Goal: Task Accomplishment & Management: Use online tool/utility

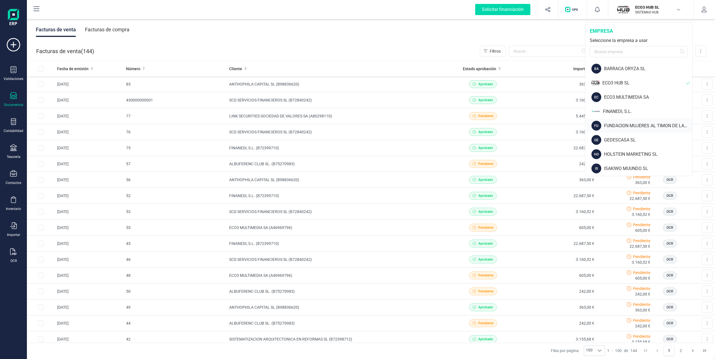
scroll to position [112, 0]
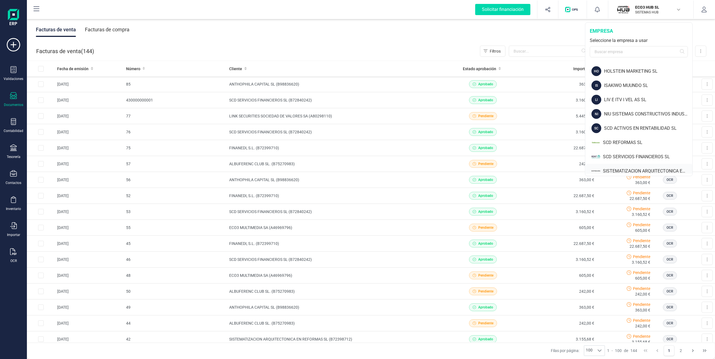
click at [621, 171] on div "SISTEMATIZACION ARQUITECTONICA EN REFORMAS SL" at bounding box center [647, 171] width 89 height 7
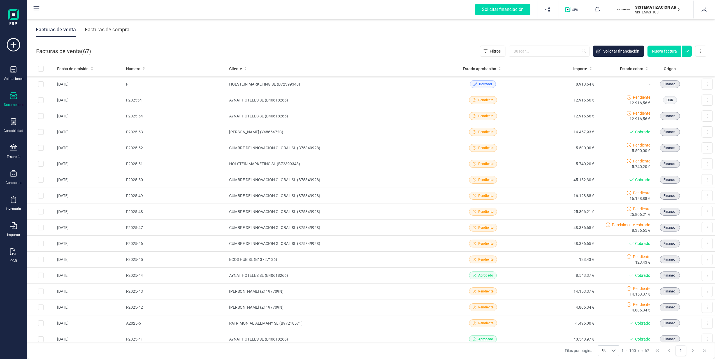
click at [106, 31] on div "Facturas de compra" at bounding box center [107, 29] width 45 height 15
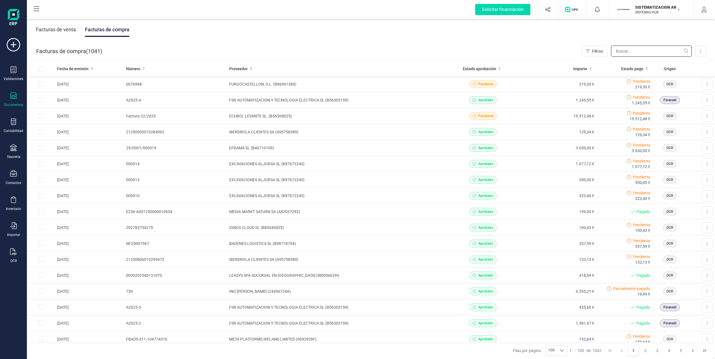
click at [623, 53] on input "text" at bounding box center [651, 51] width 81 height 11
type input "orange"
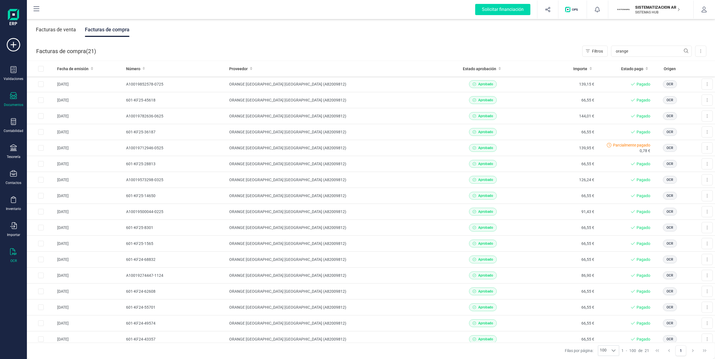
click at [15, 255] on icon at bounding box center [13, 252] width 6 height 7
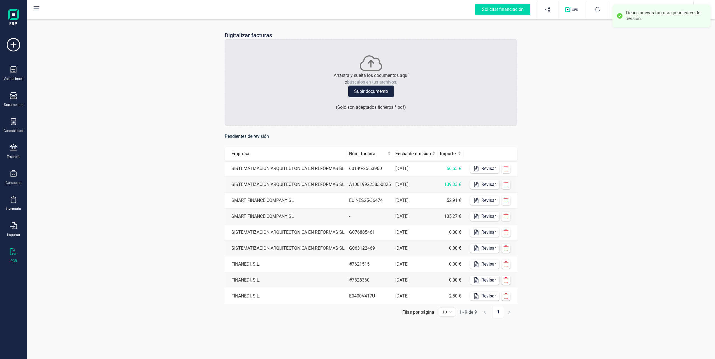
click at [480, 180] on td "Revisar" at bounding box center [490, 185] width 54 height 16
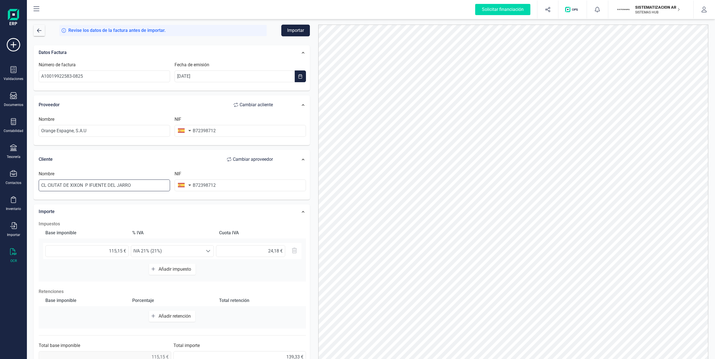
drag, startPoint x: 144, startPoint y: 185, endPoint x: 36, endPoint y: 182, distance: 108.1
click at [36, 182] on div "Nombre CL CIUTAT DE [GEOGRAPHIC_DATA] P IFUENTE DEL JARRO" at bounding box center [104, 181] width 136 height 21
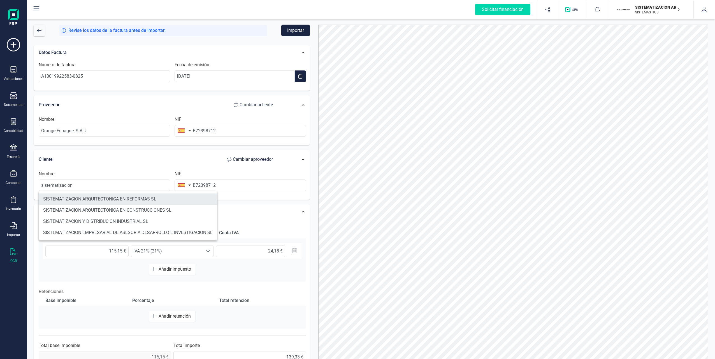
click at [122, 201] on li "SISTEMATIZACION ARQUITECTONICA EN REFORMAS SL" at bounding box center [128, 199] width 178 height 11
type input "SISTEMATIZACION ARQUITECTONICA EN REFORMAS SL"
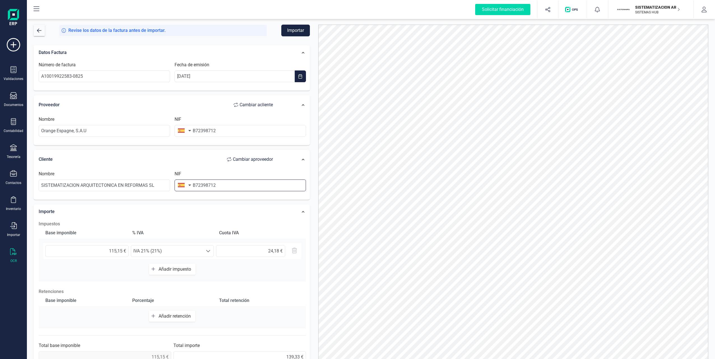
click at [209, 184] on input "B72398712" at bounding box center [239, 186] width 131 height 12
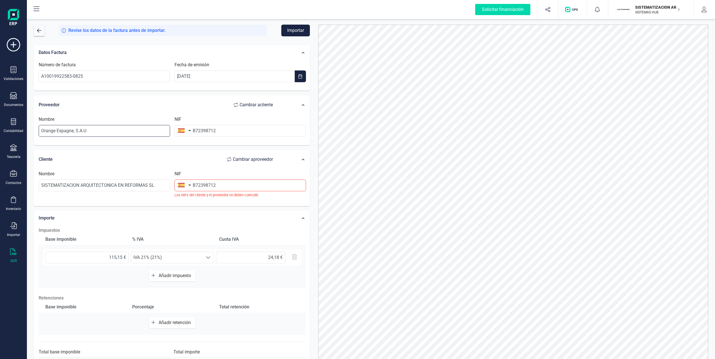
drag, startPoint x: 132, startPoint y: 130, endPoint x: 33, endPoint y: 129, distance: 99.4
click at [33, 129] on div "Datos Factura Número de factura A10019922583-0825 Fecha de emisión [DATE] Prove…" at bounding box center [171, 209] width 284 height 336
click at [138, 180] on input "SISTEMATIZACION ARQUITECTONICA EN REFORMAS SL" at bounding box center [104, 186] width 131 height 12
click at [200, 183] on input "B72398712" at bounding box center [239, 186] width 131 height 12
click at [206, 131] on input "B72398712" at bounding box center [239, 131] width 131 height 12
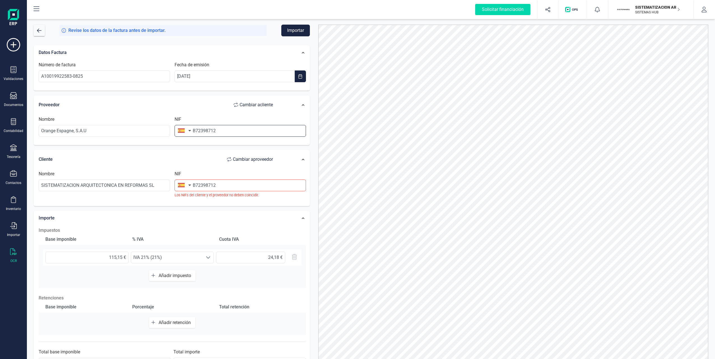
click at [206, 131] on input "B72398712" at bounding box center [239, 131] width 131 height 12
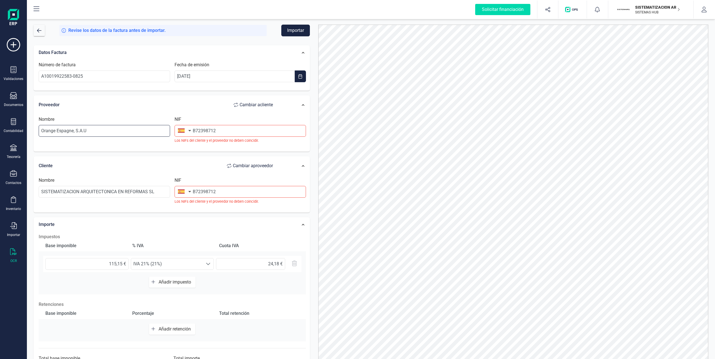
drag, startPoint x: 91, startPoint y: 134, endPoint x: 29, endPoint y: 131, distance: 62.5
click at [29, 131] on div "Revise los datos de la factura antes de importar. Importar Datos Factura Número…" at bounding box center [371, 189] width 688 height 342
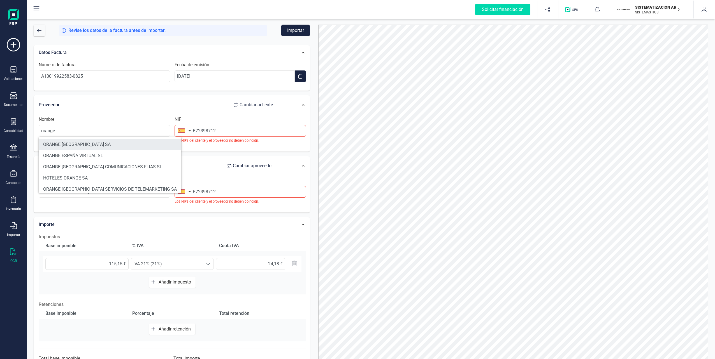
click at [55, 146] on li "ORANGE [GEOGRAPHIC_DATA] SA" at bounding box center [110, 144] width 143 height 11
type input "ORANGE [GEOGRAPHIC_DATA] SA"
type input "A82009812"
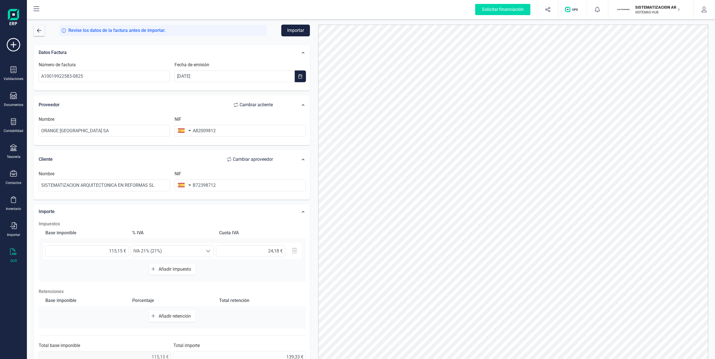
click at [283, 34] on button "Importar" at bounding box center [295, 31] width 29 height 12
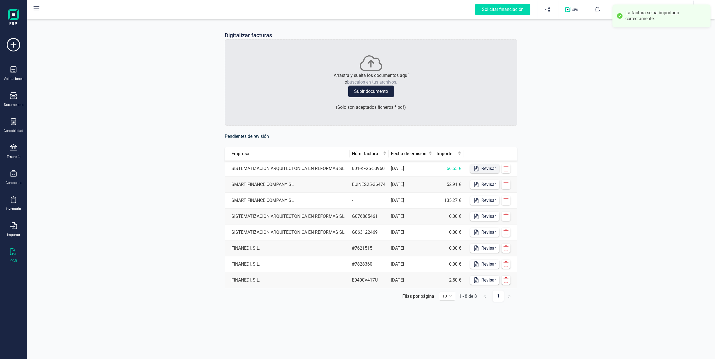
click at [473, 167] on icon "button" at bounding box center [476, 169] width 6 height 6
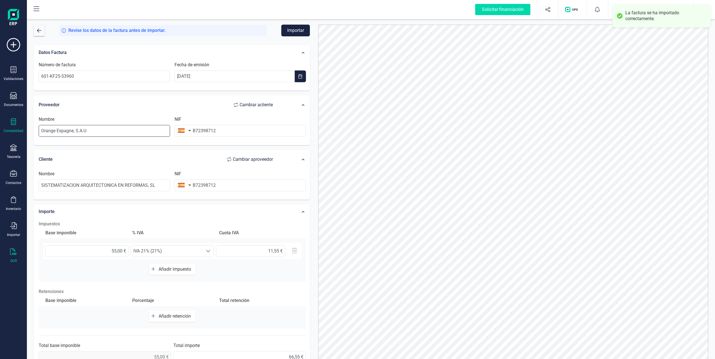
drag, startPoint x: 102, startPoint y: 130, endPoint x: 15, endPoint y: 129, distance: 86.5
click at [15, 129] on div "Solicitar financiación Validaciones Documentos Documentos Presupuestos Pedidos …" at bounding box center [357, 179] width 715 height 359
type input "o"
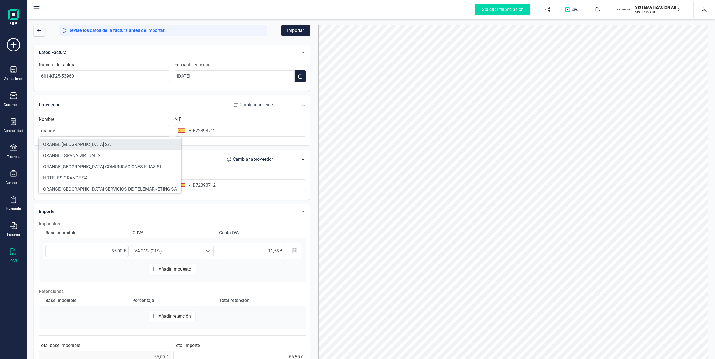
click at [83, 144] on li "ORANGE [GEOGRAPHIC_DATA] SA" at bounding box center [110, 144] width 143 height 11
type input "ORANGE [GEOGRAPHIC_DATA] SA"
type input "A82009812"
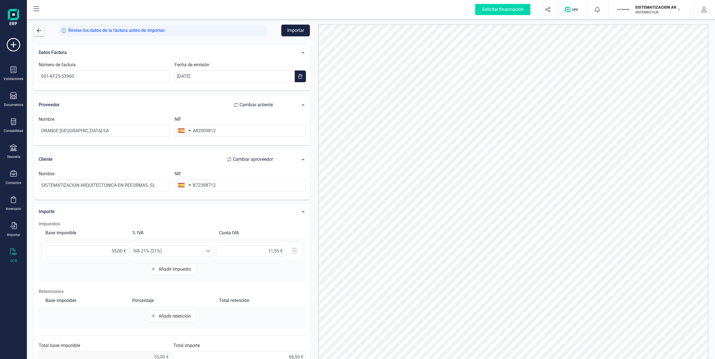
click at [292, 35] on button "Importar" at bounding box center [295, 31] width 29 height 12
